Goal: Task Accomplishment & Management: Manage account settings

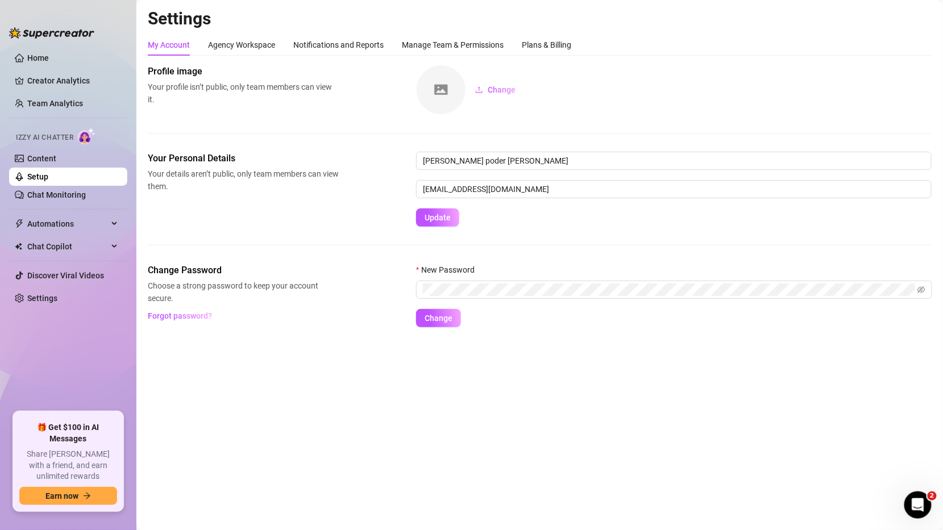
click at [48, 177] on link "Setup" at bounding box center [37, 176] width 21 height 9
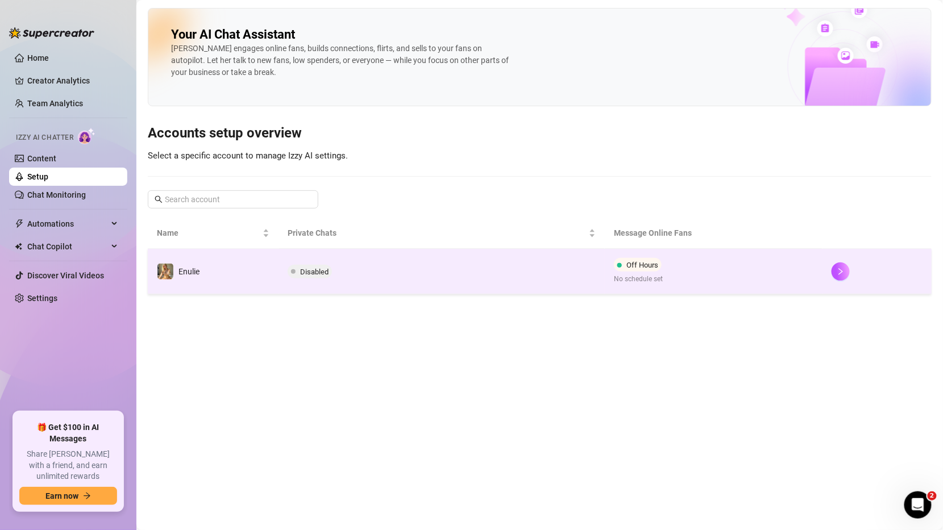
click at [374, 278] on td "Disabled" at bounding box center [441, 271] width 327 height 45
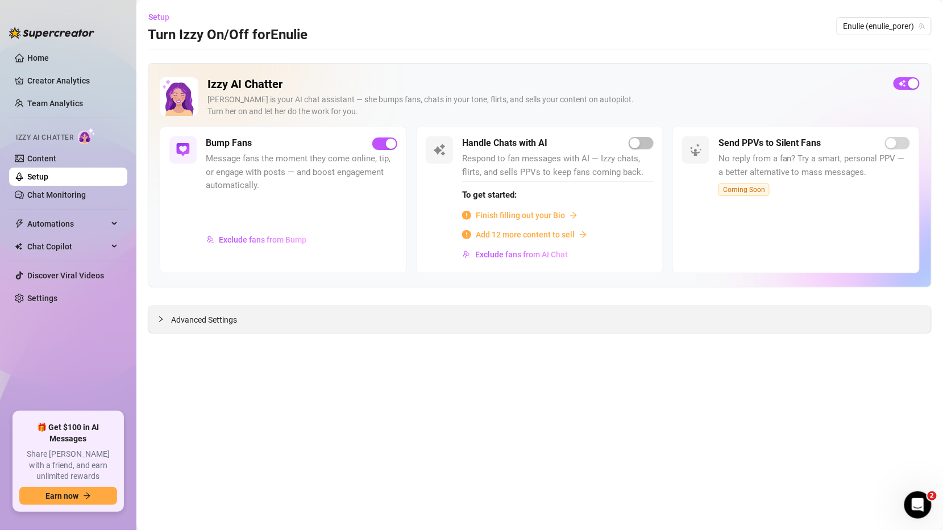
click at [177, 323] on div "Advanced Settings" at bounding box center [539, 319] width 782 height 27
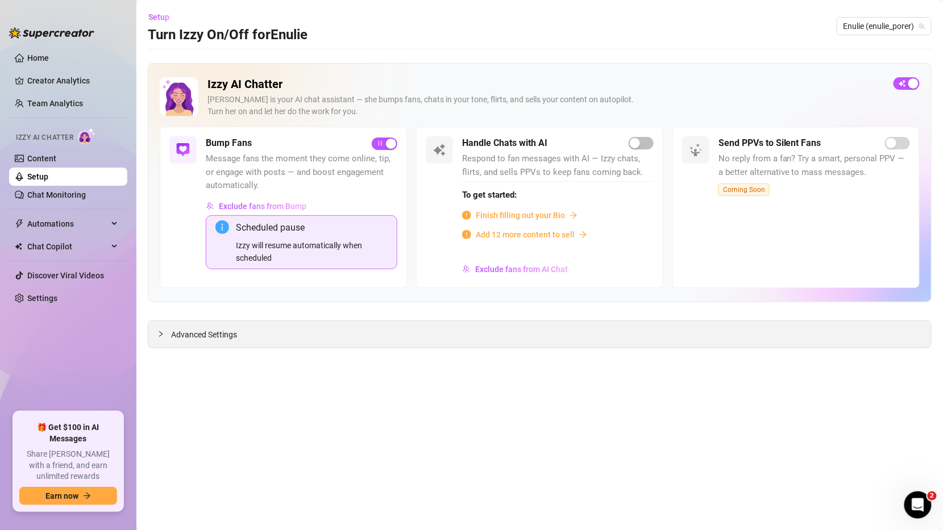
click at [166, 338] on div at bounding box center [164, 334] width 14 height 13
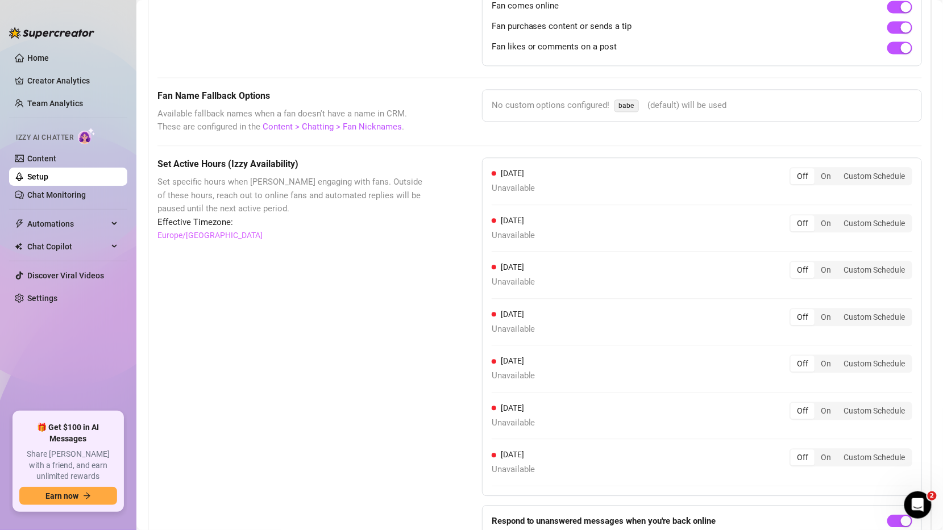
scroll to position [893, 0]
click at [826, 260] on div "On" at bounding box center [825, 268] width 23 height 16
click at [817, 262] on input "On" at bounding box center [817, 262] width 0 height 0
